Goal: Task Accomplishment & Management: Understand process/instructions

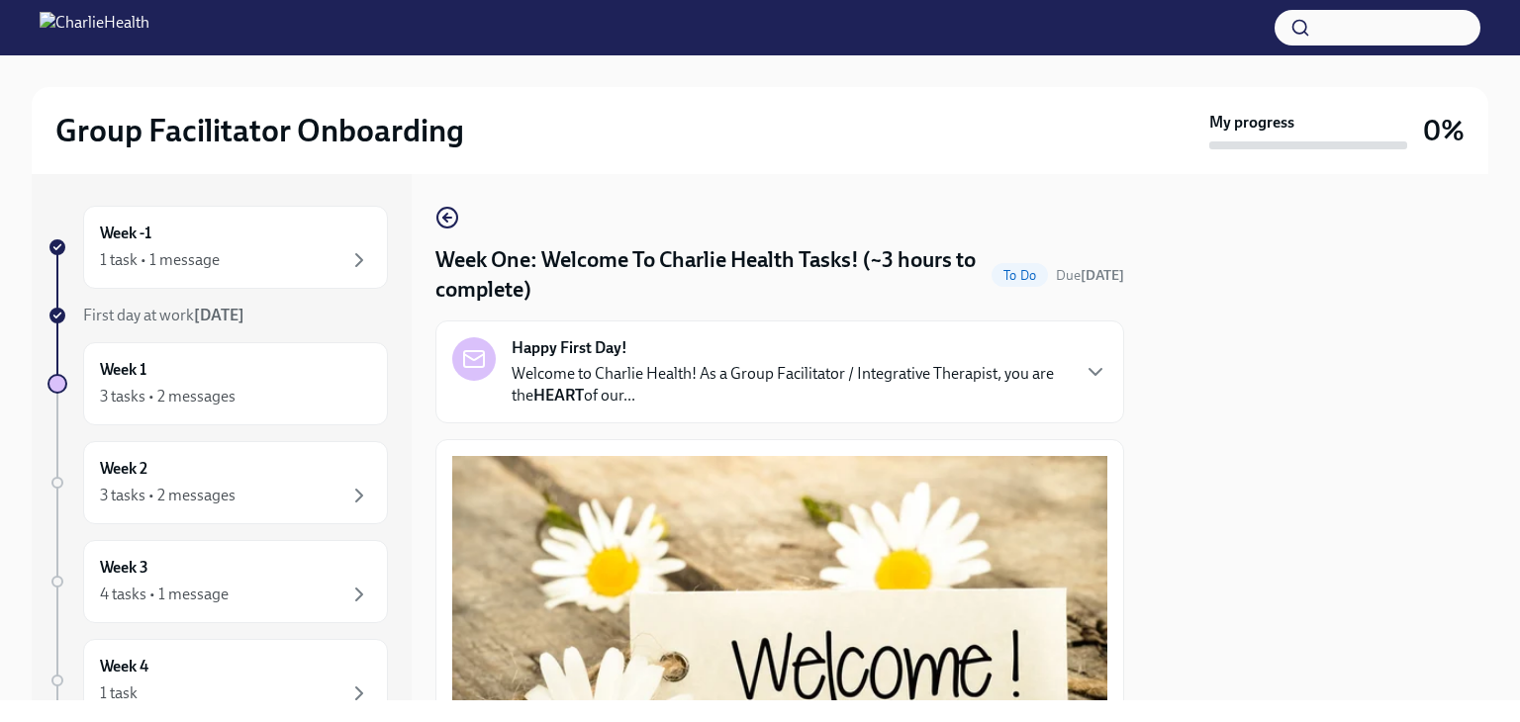
click at [1068, 336] on div "Happy First Day! Welcome to Charlie Health! As a Group Facilitator / Integrativ…" at bounding box center [779, 372] width 689 height 103
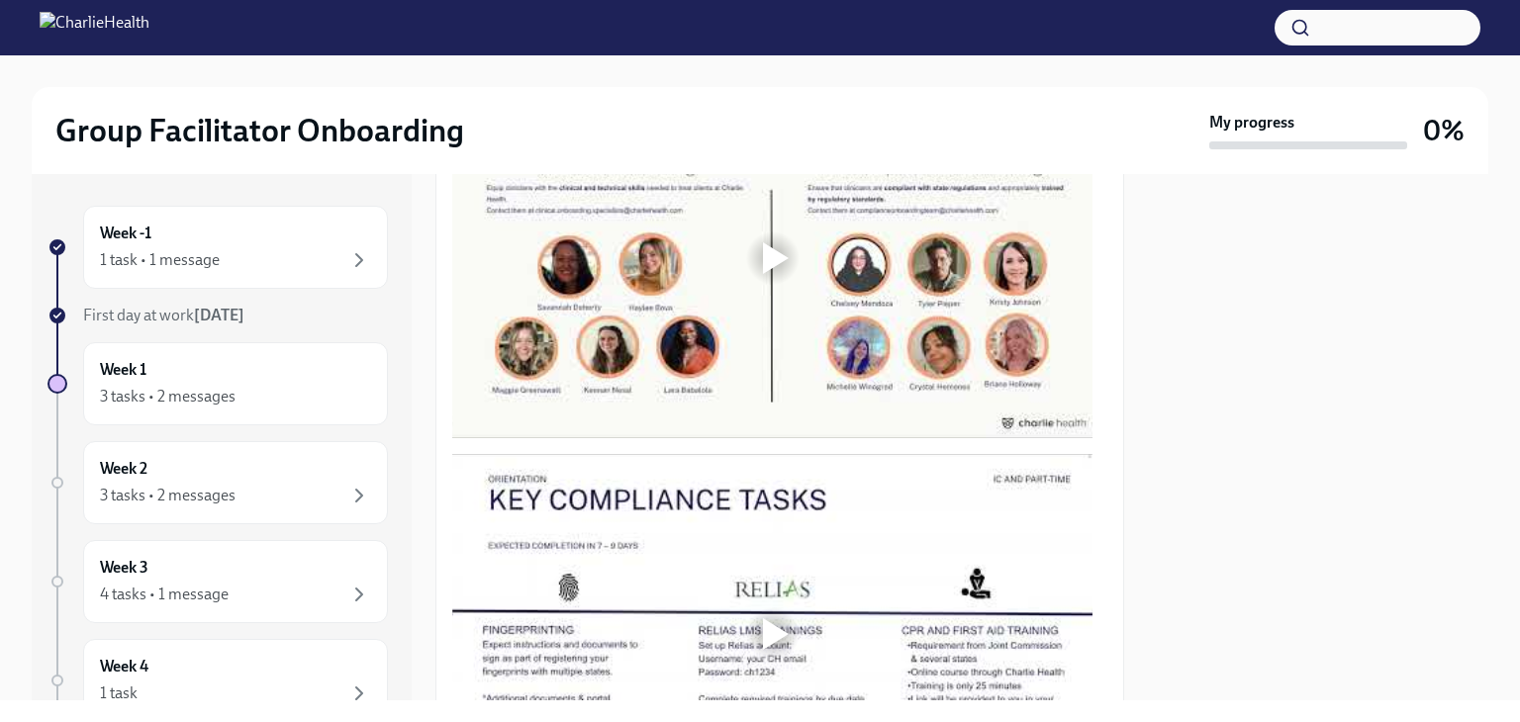
scroll to position [1730, 0]
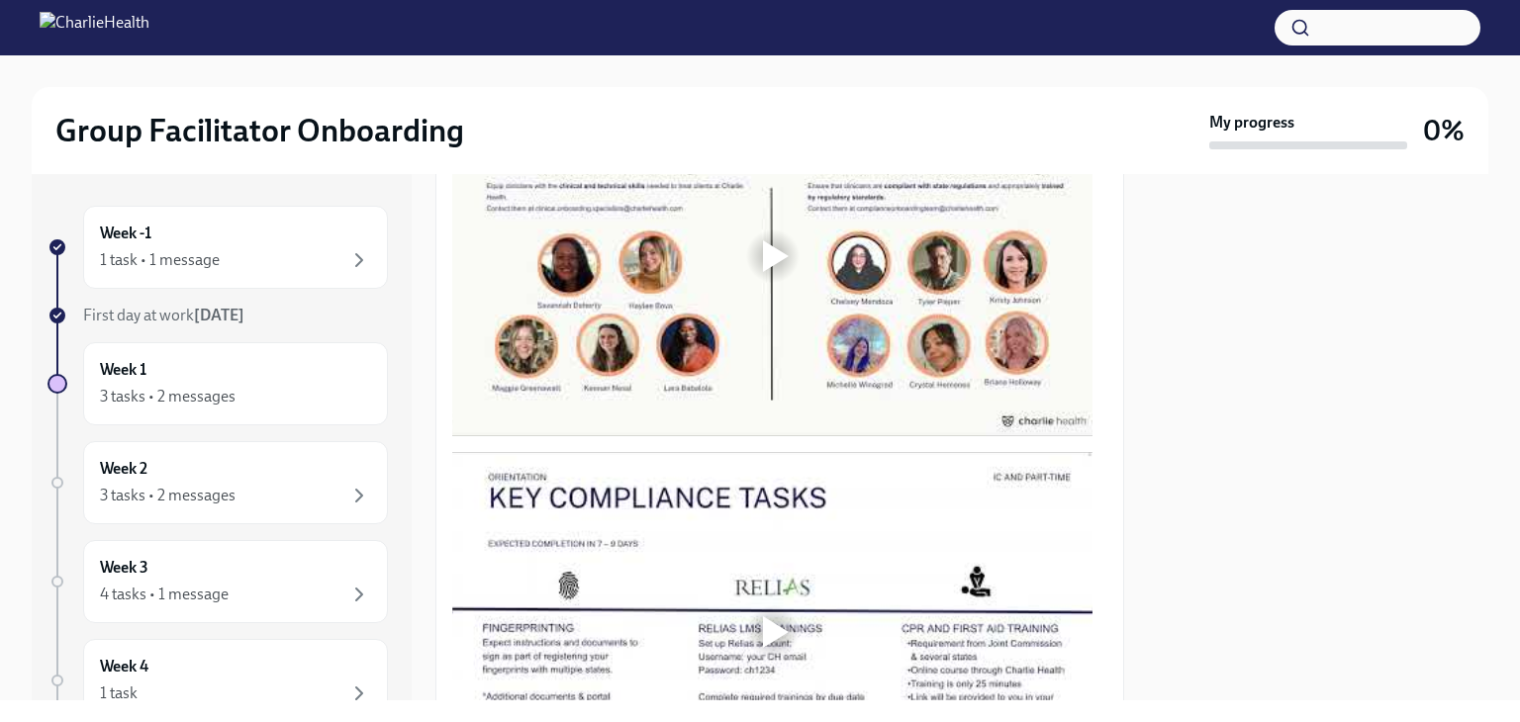
click at [784, 272] on div at bounding box center [776, 256] width 26 height 32
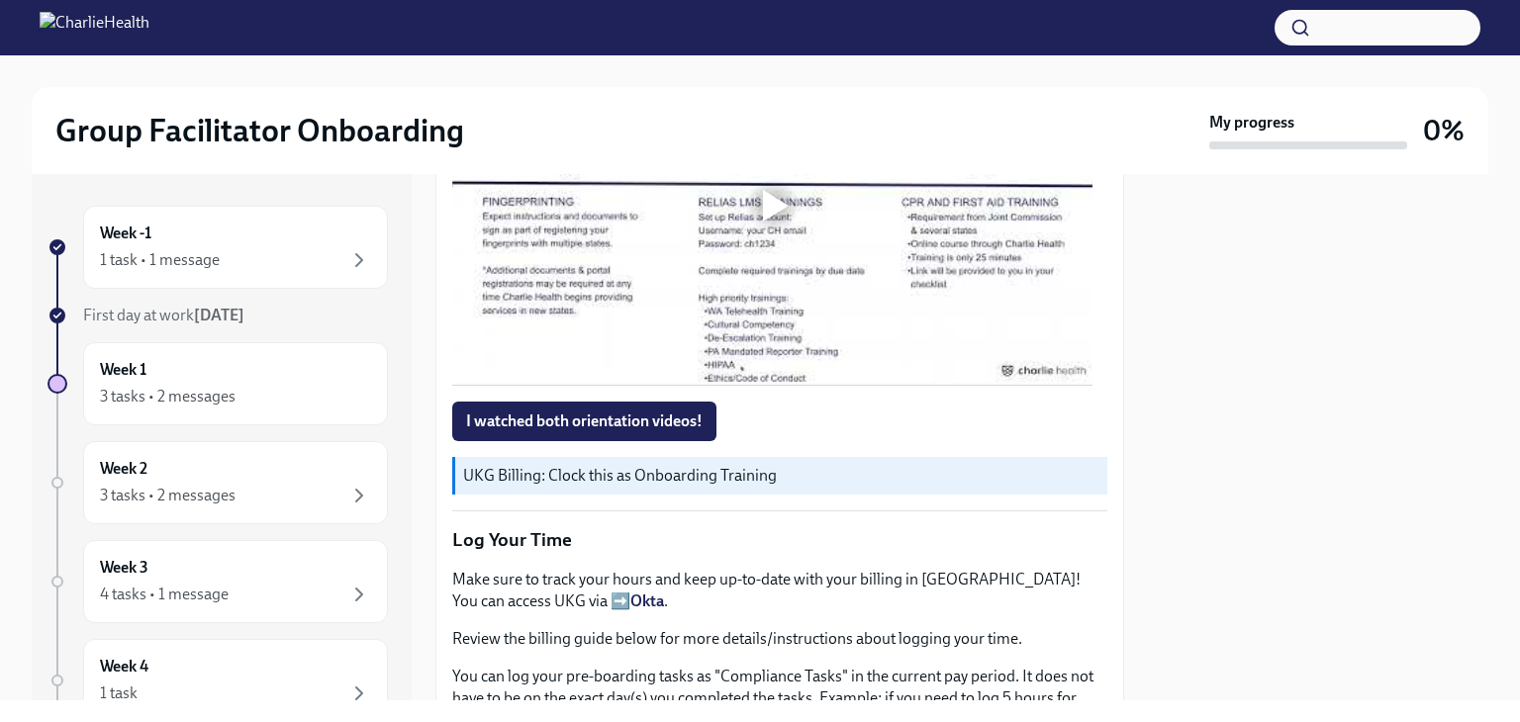
scroll to position [2178, 0]
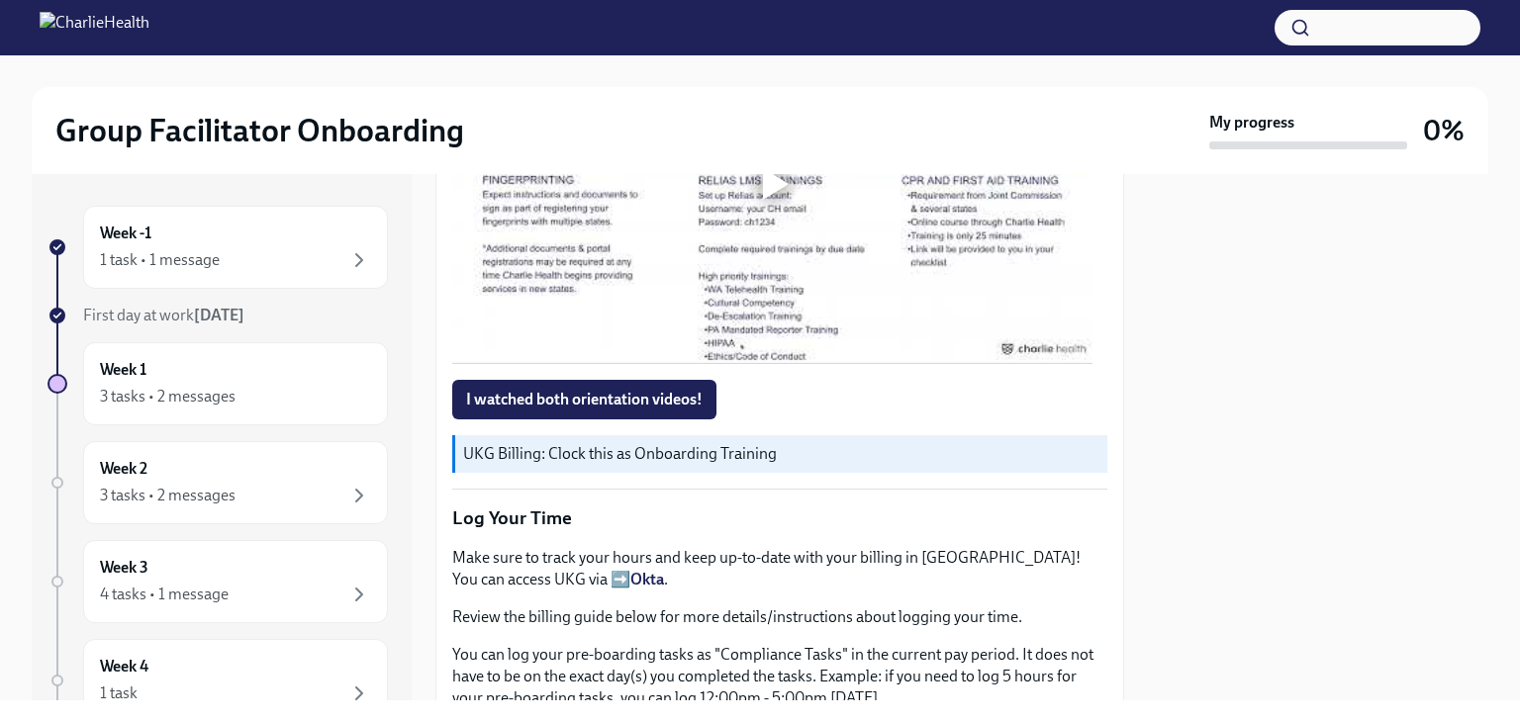
click at [776, 200] on div at bounding box center [776, 184] width 26 height 32
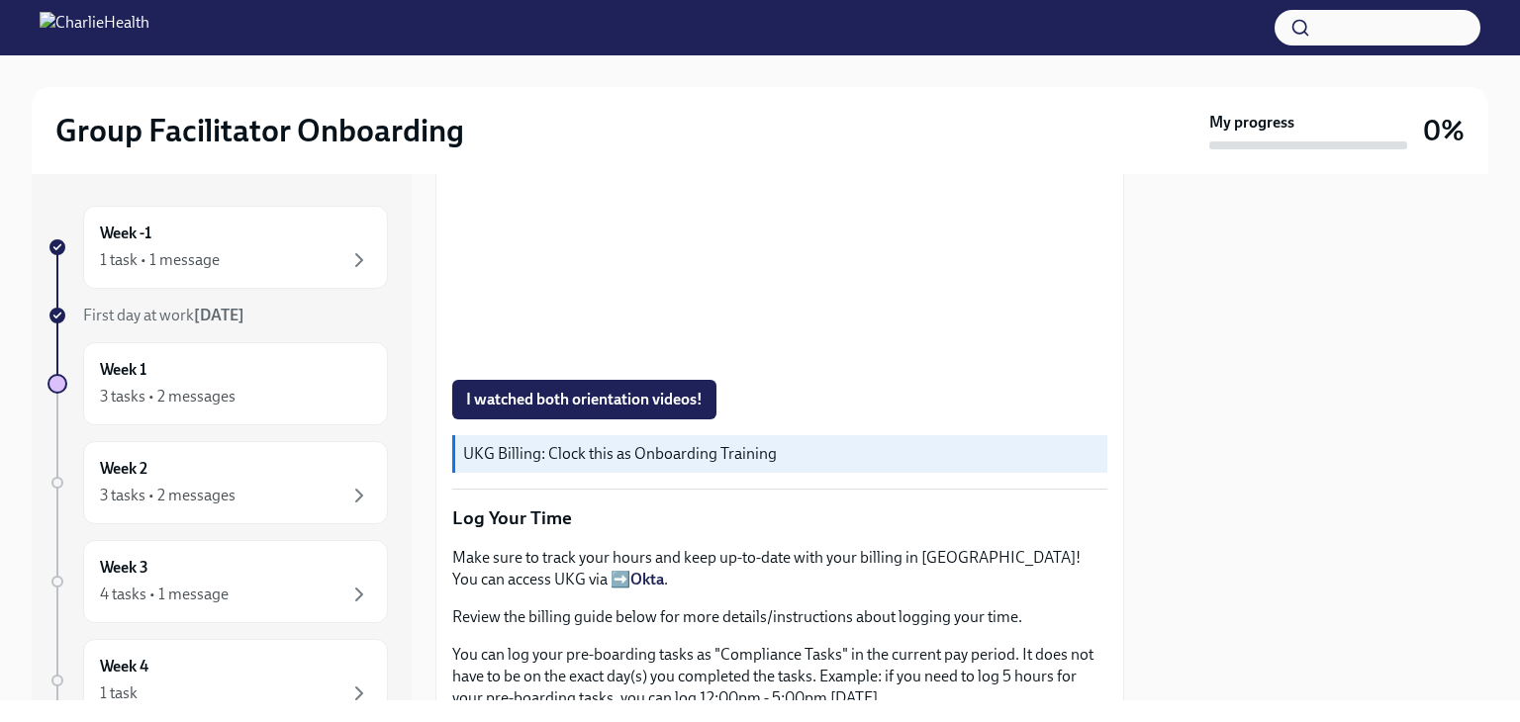
click at [566, 410] on span "I watched both orientation videos!" at bounding box center [584, 400] width 236 height 20
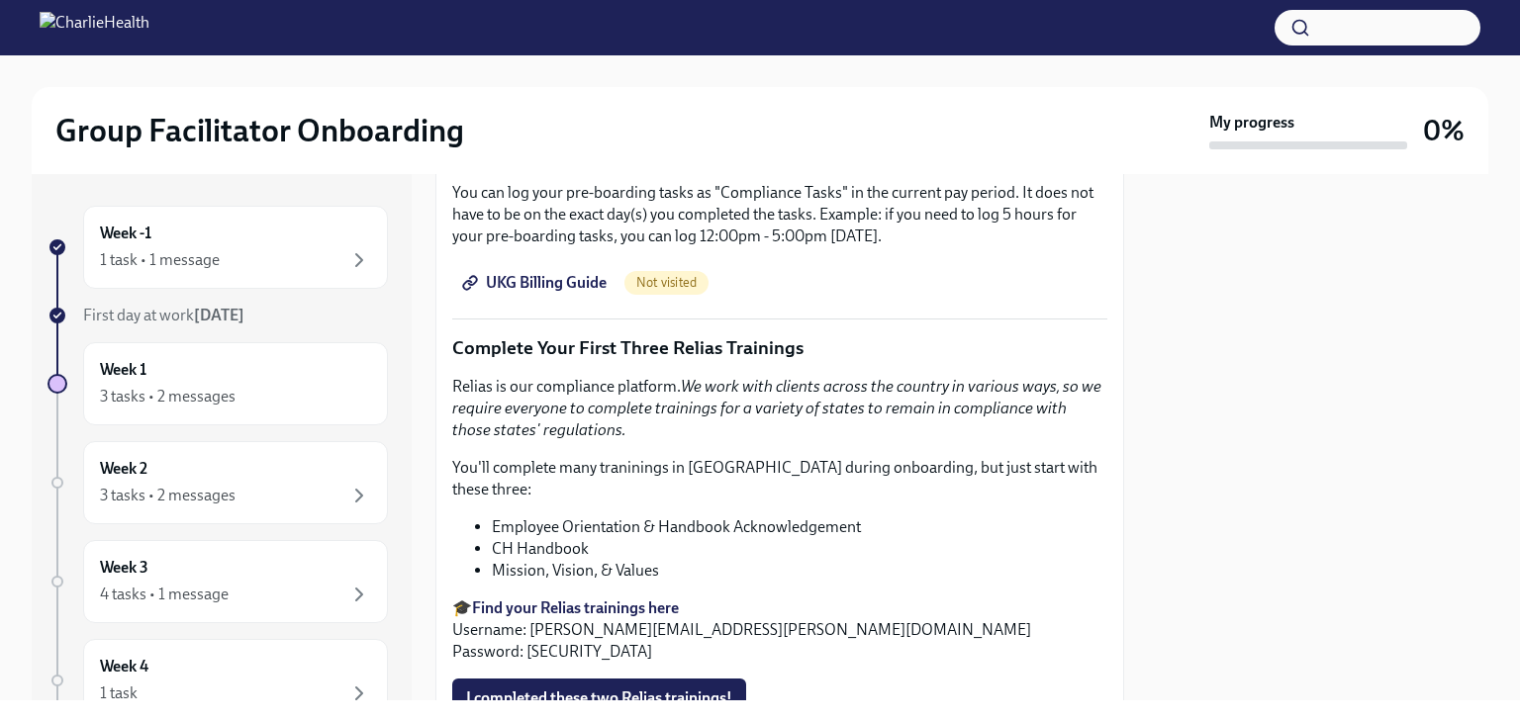
scroll to position [2653, 0]
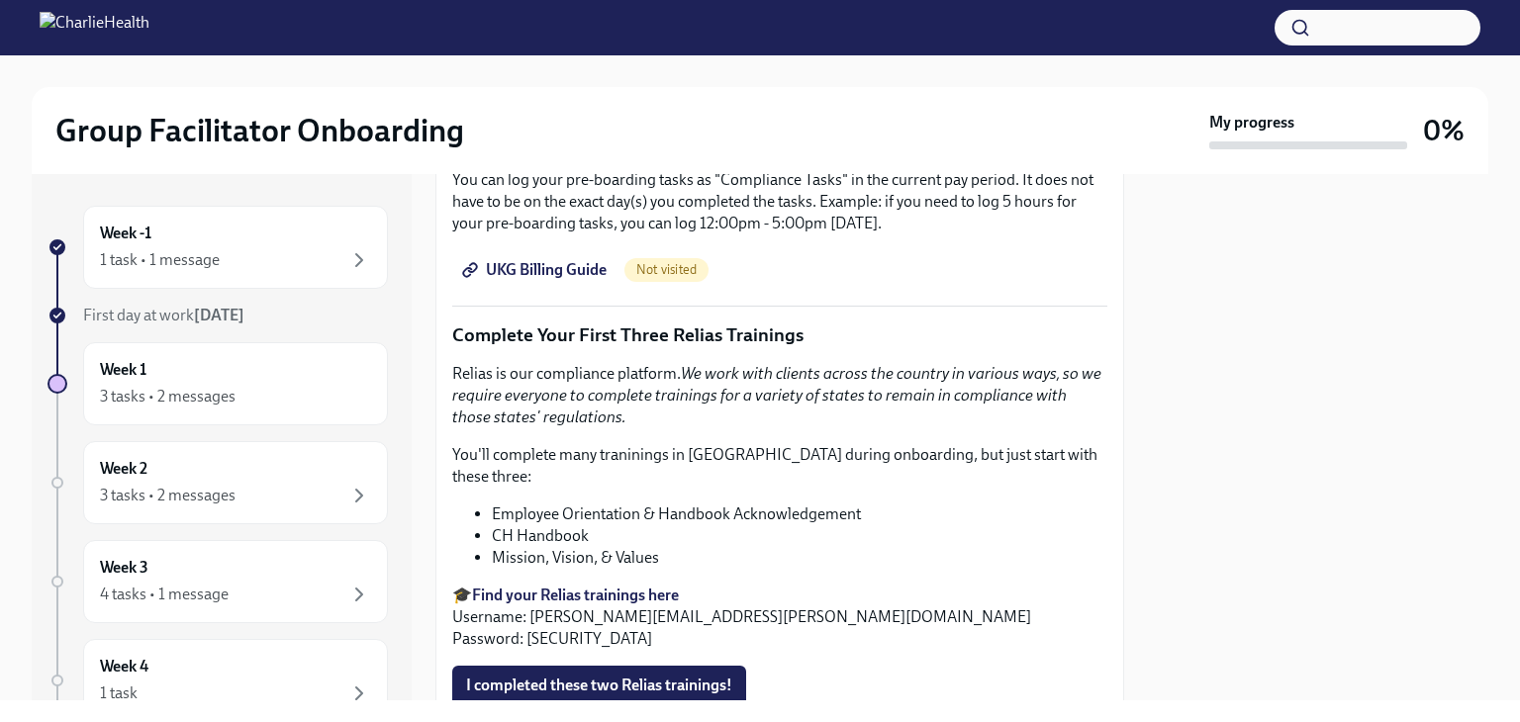
click at [904, 153] on p "Review the billing guide below for more details/instructions about logging your…" at bounding box center [779, 143] width 655 height 22
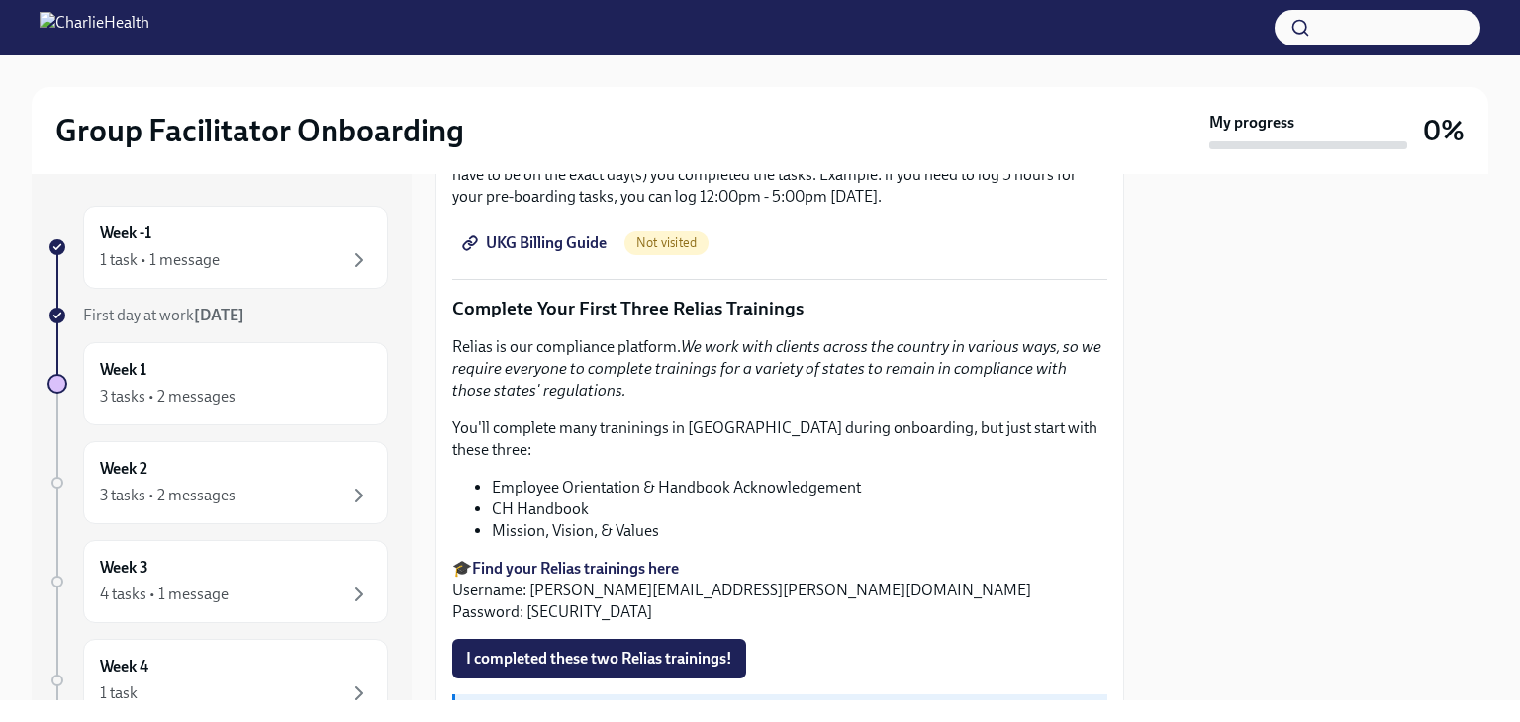
scroll to position [2681, 0]
click at [680, 254] on div "Not visited" at bounding box center [666, 243] width 84 height 24
click at [554, 252] on span "UKG Billing Guide" at bounding box center [536, 243] width 141 height 20
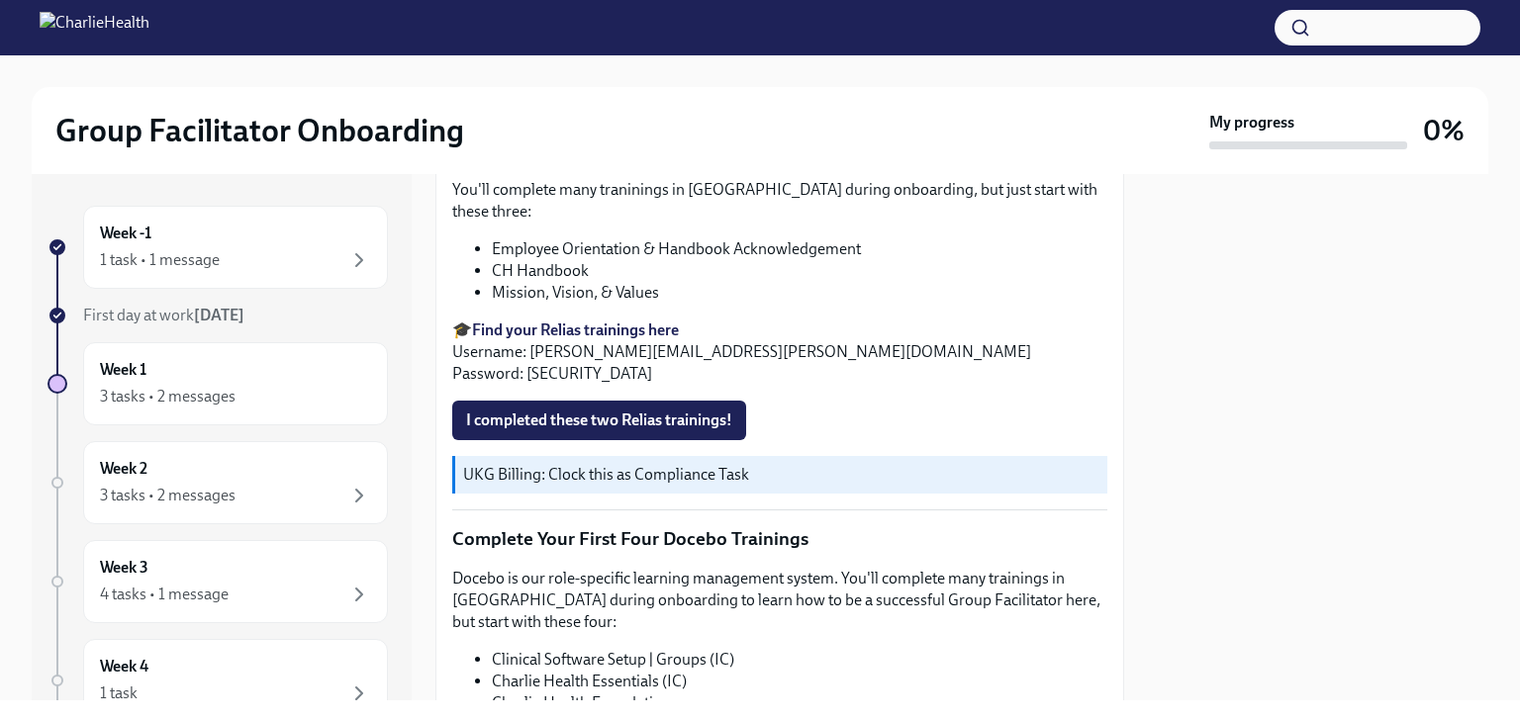
scroll to position [2958, 0]
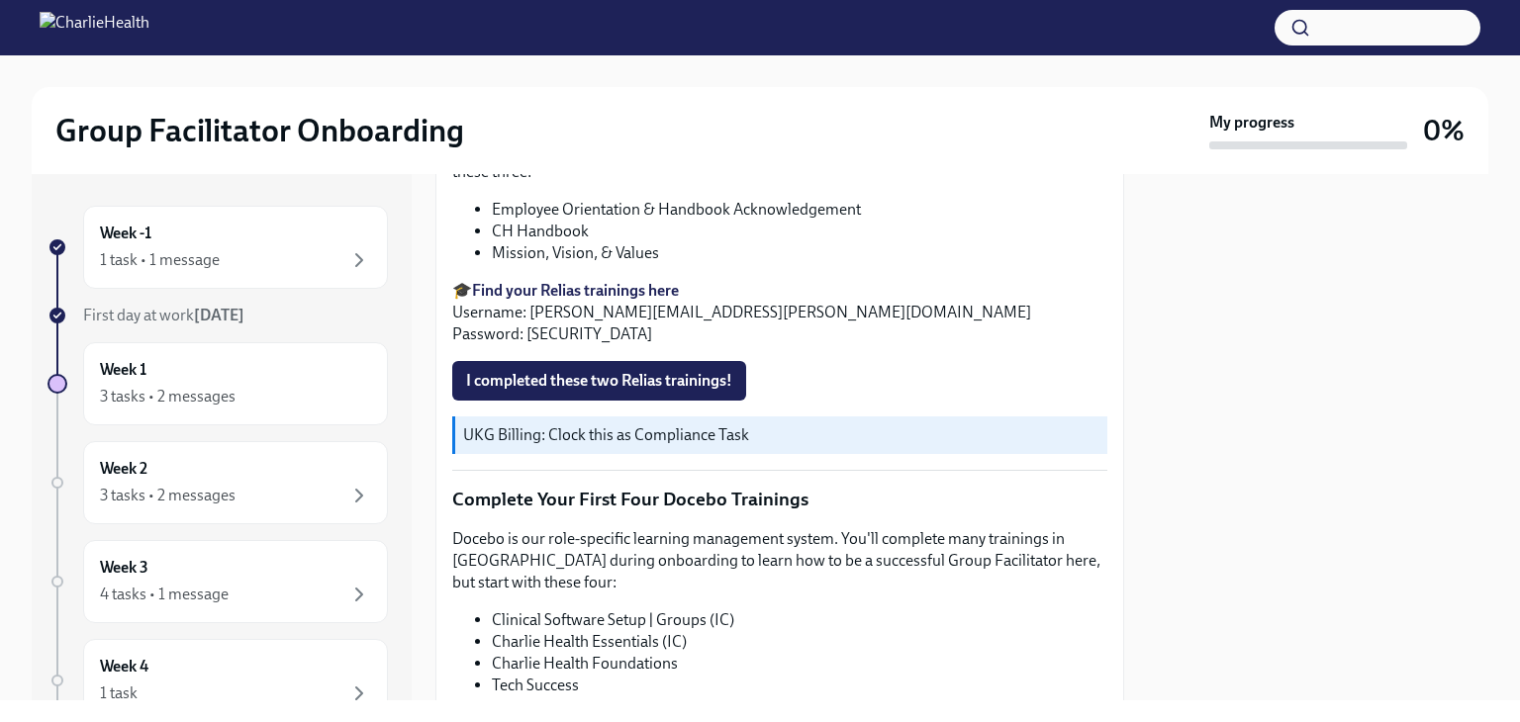
click at [222, 388] on div "3 tasks • 2 messages" at bounding box center [168, 397] width 136 height 22
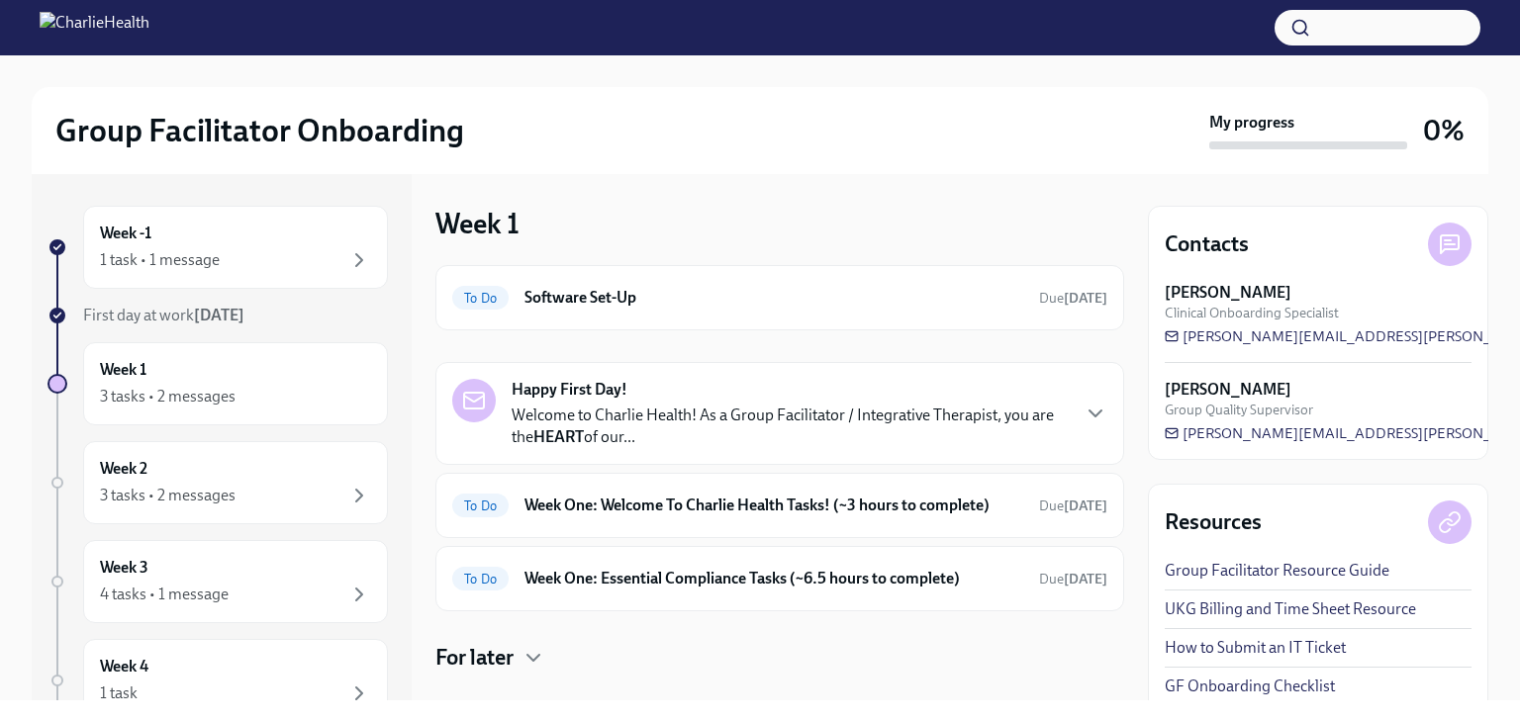
scroll to position [34, 0]
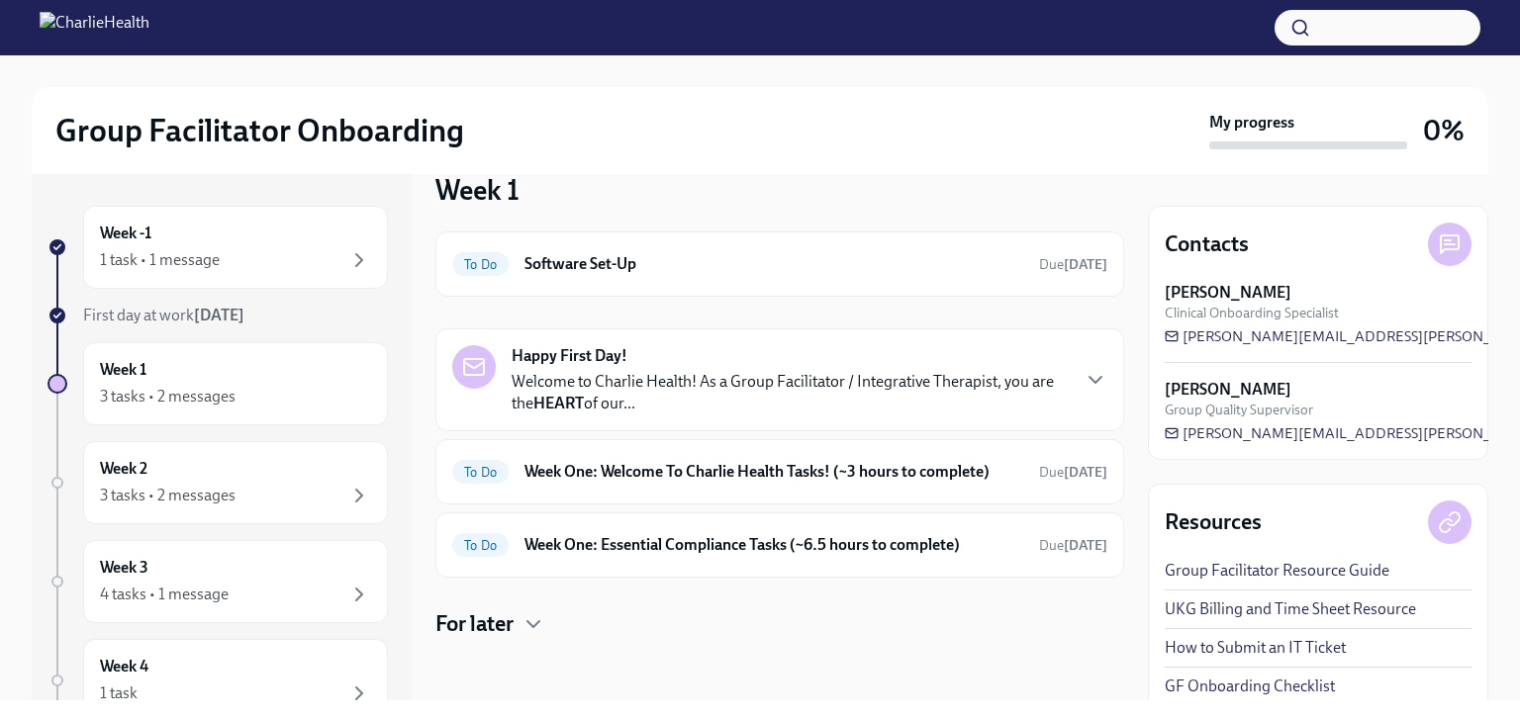
click at [544, 624] on icon "button" at bounding box center [533, 625] width 24 height 24
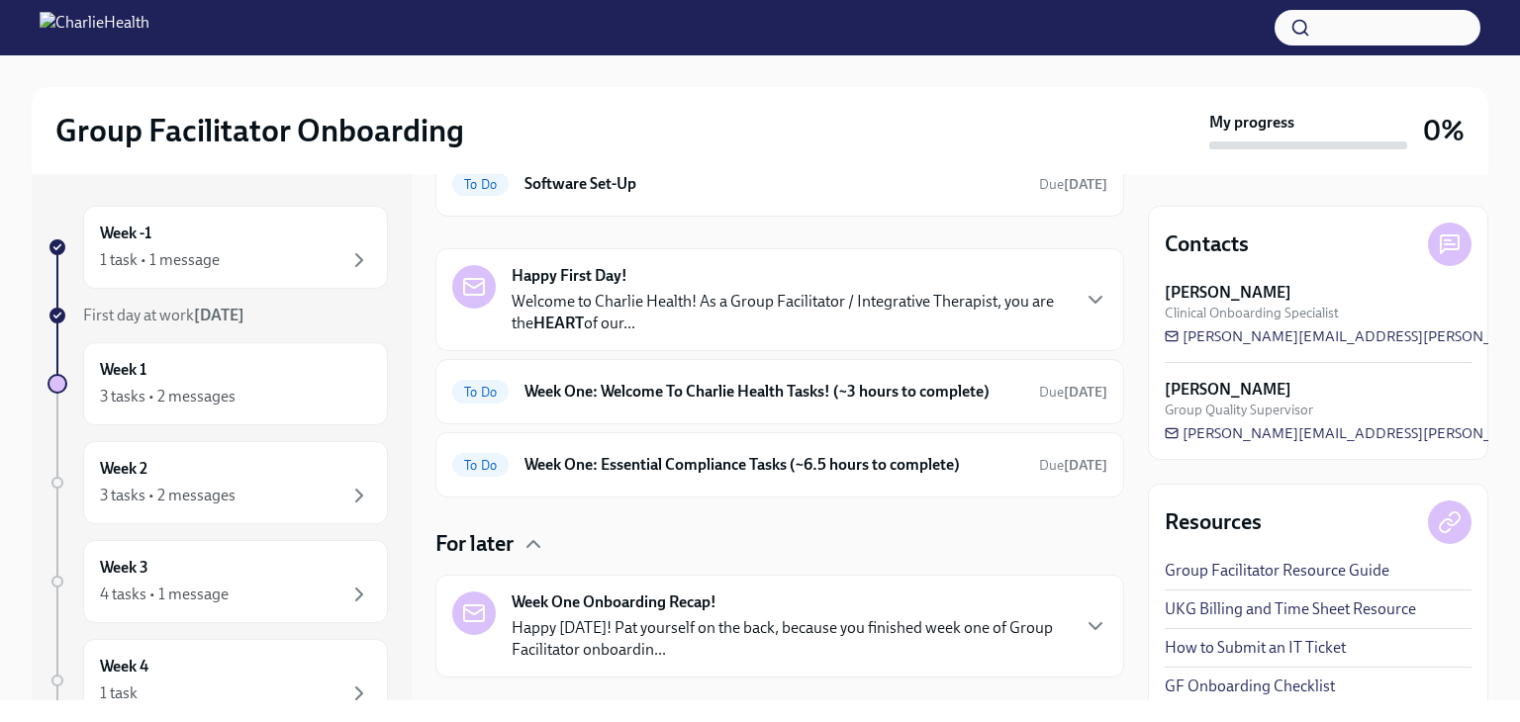
scroll to position [152, 0]
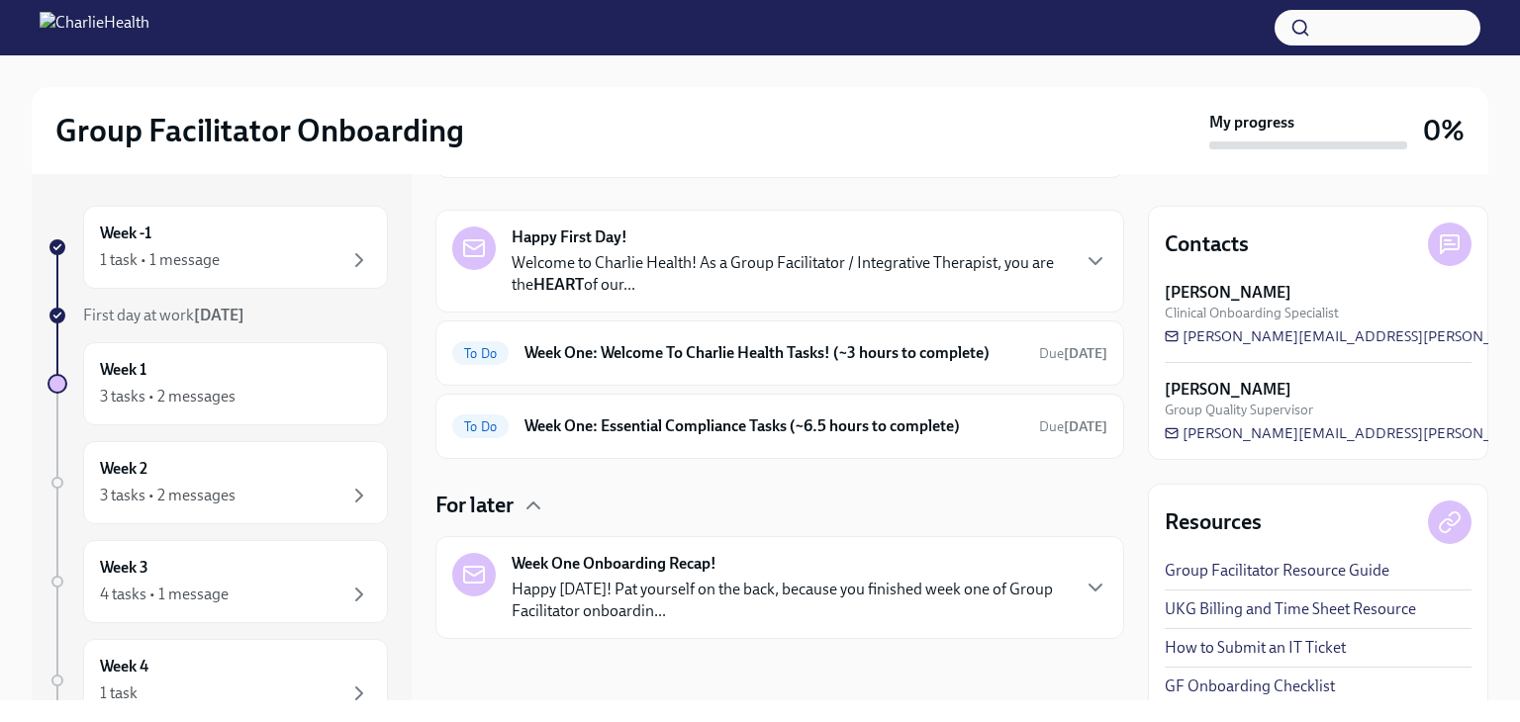
click at [795, 348] on h6 "Week One: Welcome To Charlie Health Tasks! (~3 hours to complete)" at bounding box center [773, 353] width 499 height 22
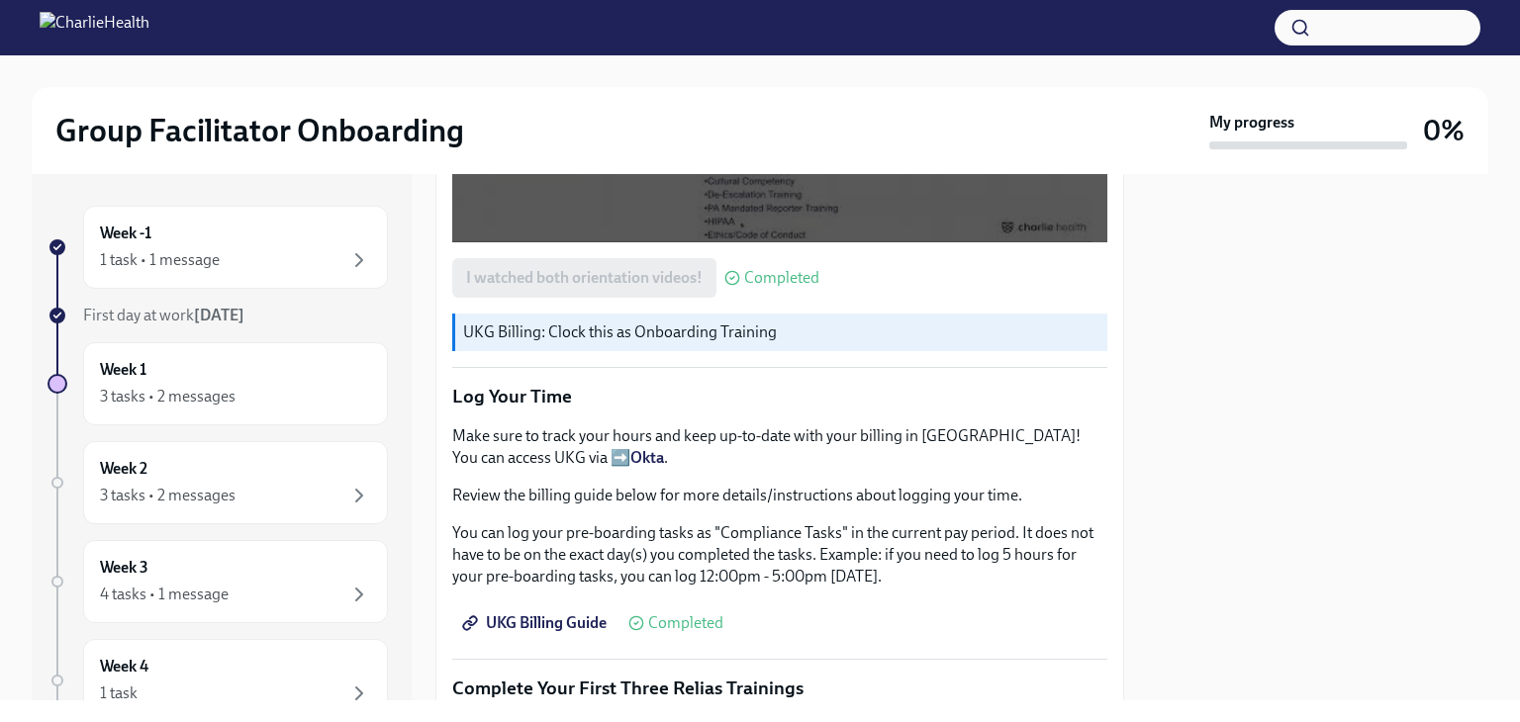
scroll to position [1658, 0]
